Goal: Navigation & Orientation: Understand site structure

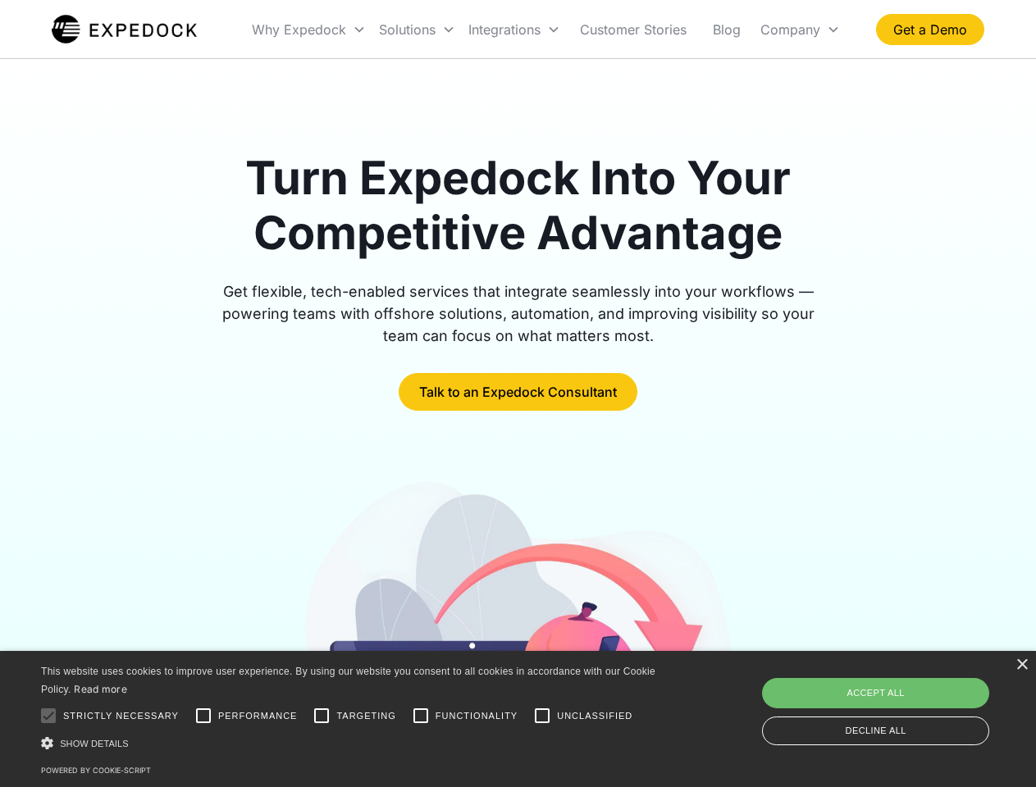
click at [546, 30] on div "Integrations" at bounding box center [514, 30] width 105 height 56
click at [309, 30] on div "Why Expedock" at bounding box center [299, 29] width 94 height 16
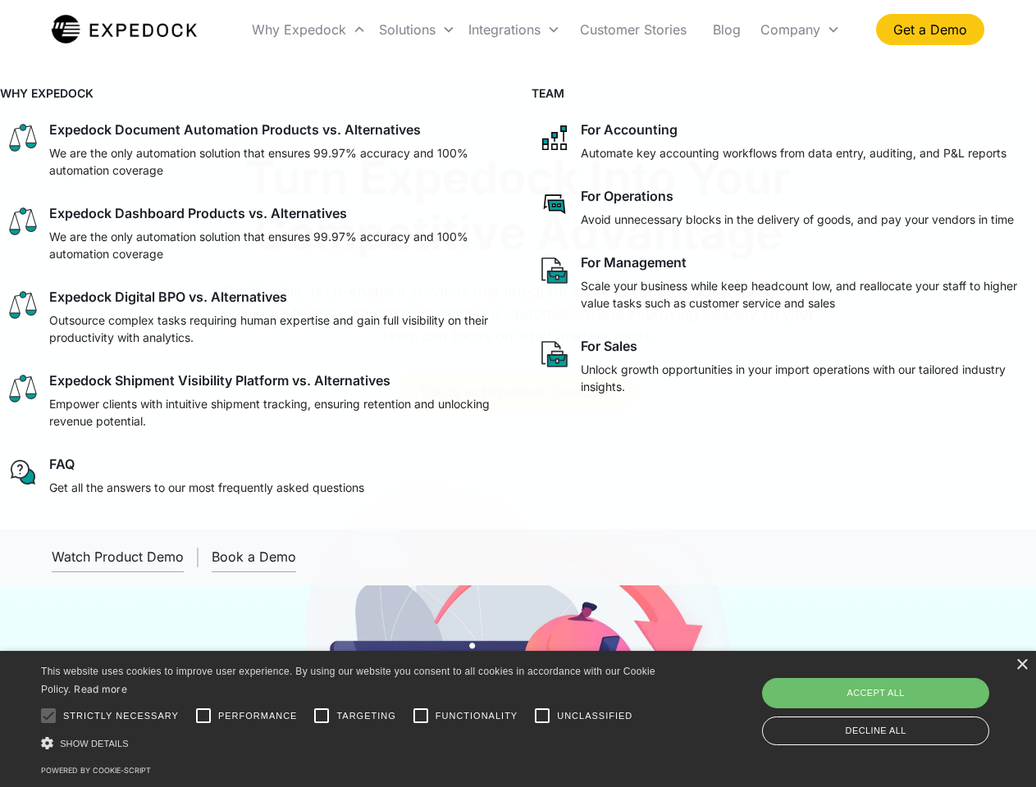
click at [417, 30] on div "Solutions" at bounding box center [407, 29] width 57 height 16
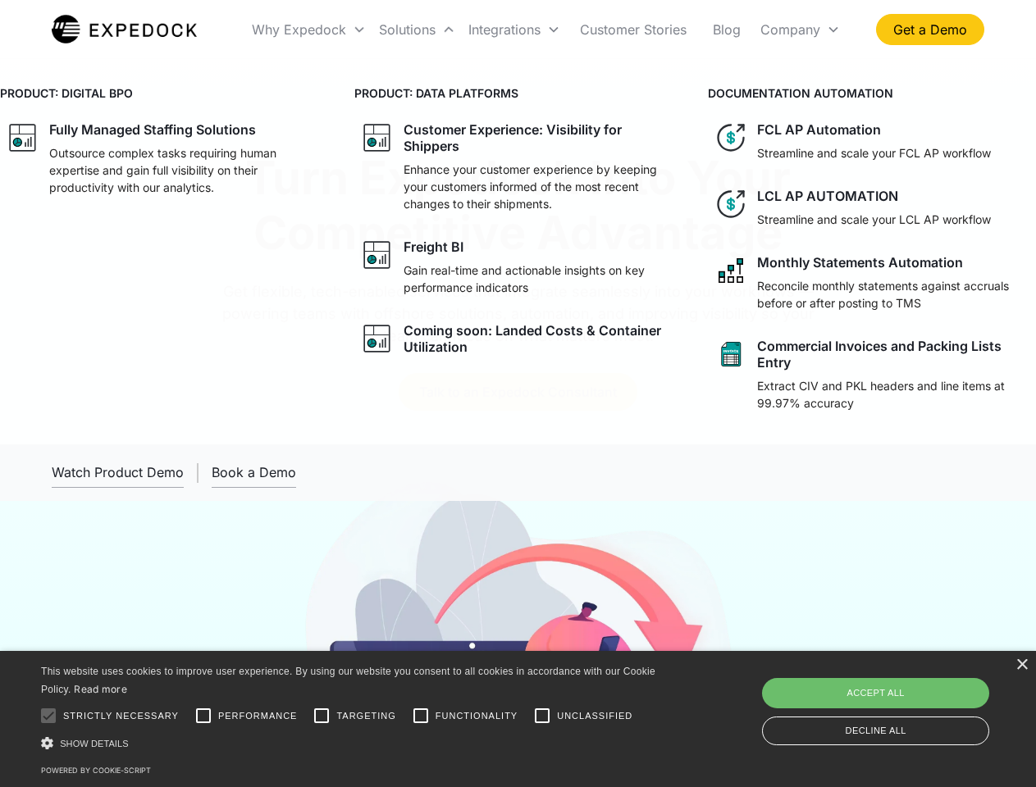
click at [514, 30] on div "Integrations" at bounding box center [504, 29] width 72 height 16
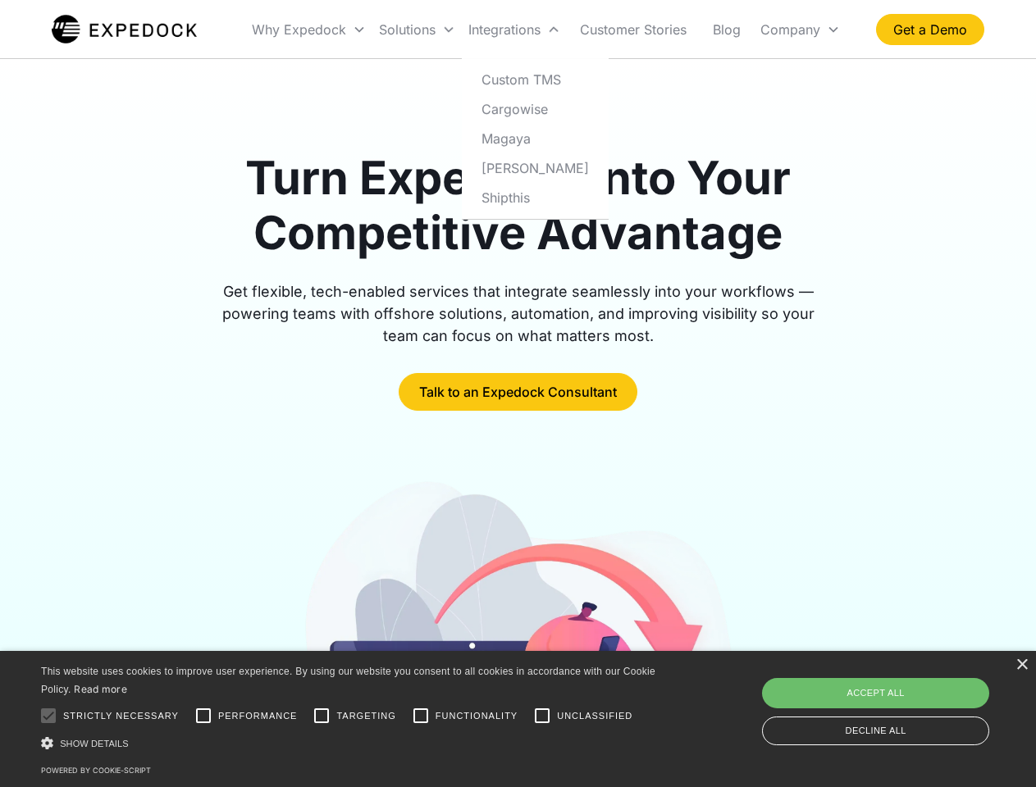
click at [800, 30] on div "Company" at bounding box center [790, 29] width 60 height 16
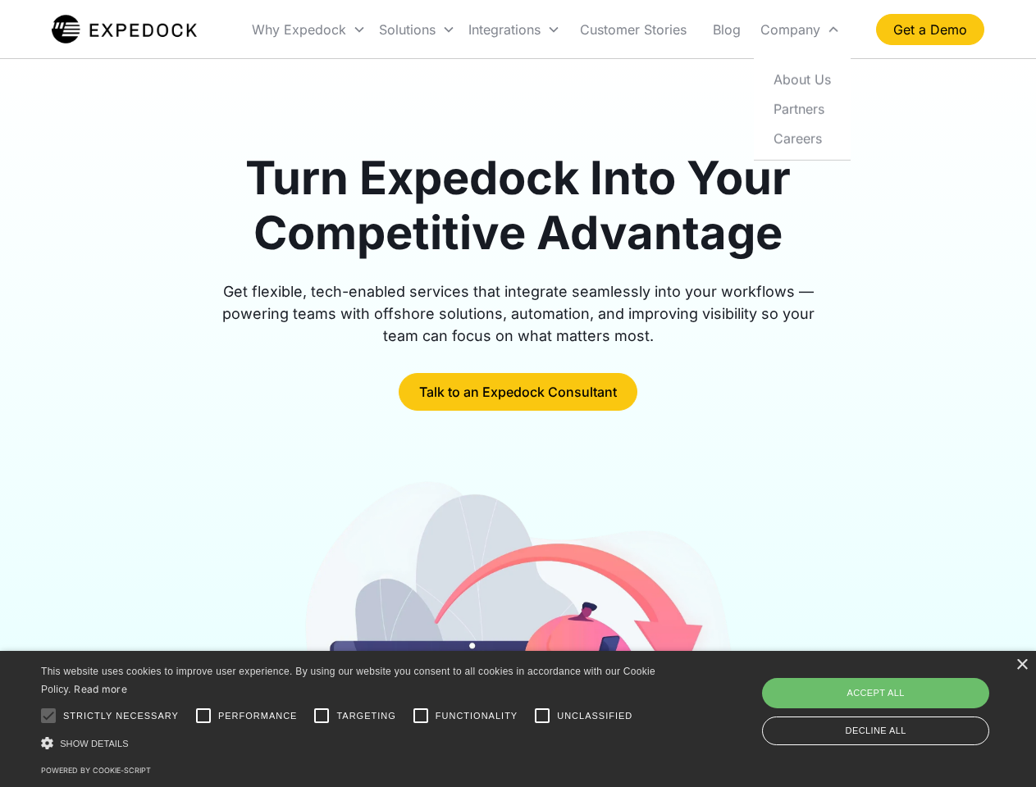
click at [48, 716] on div at bounding box center [48, 716] width 33 height 33
click at [203, 716] on input "Performance" at bounding box center [203, 716] width 33 height 33
checkbox input "true"
click at [321, 716] on input "Targeting" at bounding box center [321, 716] width 33 height 33
checkbox input "true"
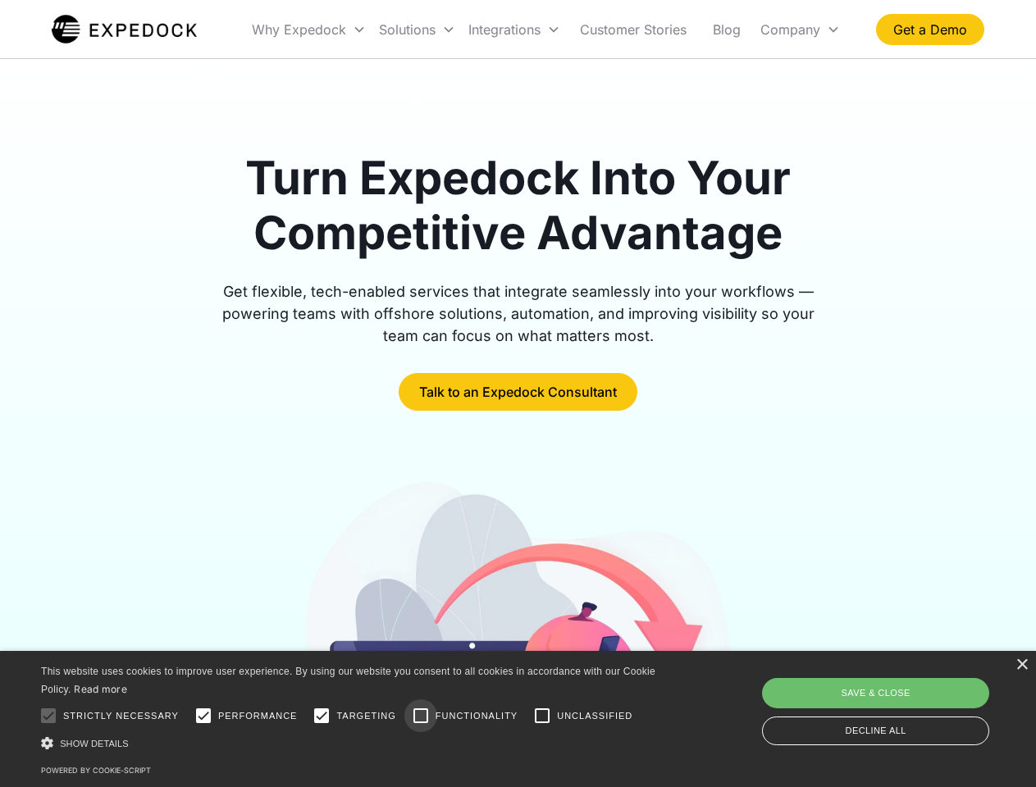
click at [421, 716] on input "Functionality" at bounding box center [420, 716] width 33 height 33
checkbox input "true"
click at [542, 716] on input "Unclassified" at bounding box center [542, 716] width 33 height 33
checkbox input "true"
